Goal: Information Seeking & Learning: Learn about a topic

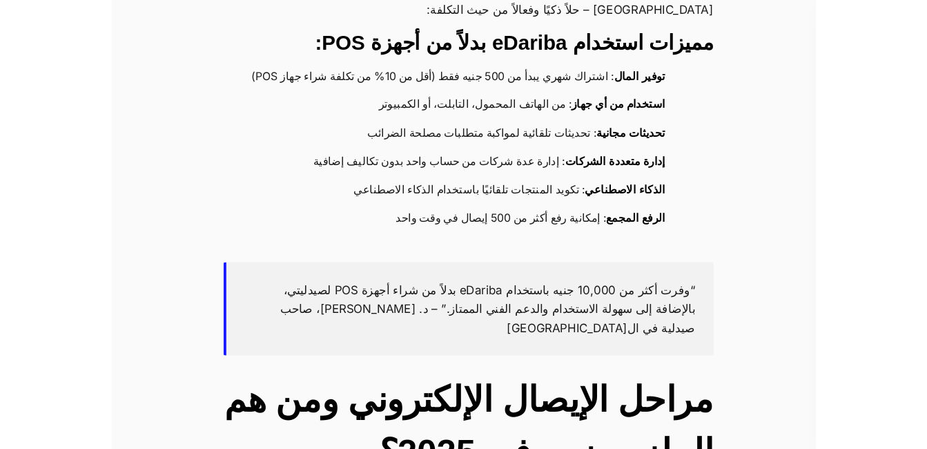
scroll to position [2071, 0]
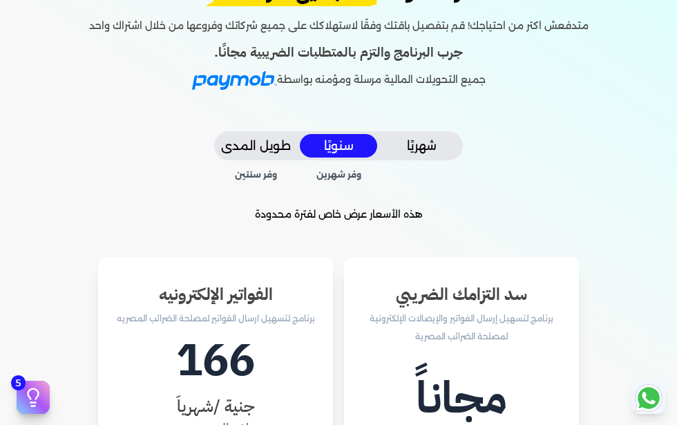
scroll to position [345, 0]
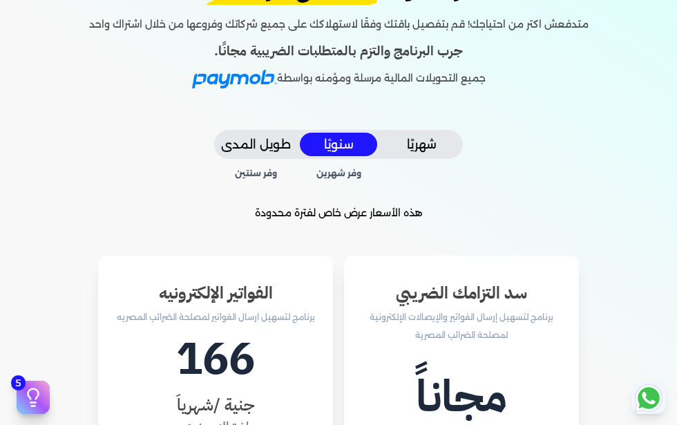
click at [429, 152] on button "شهريًا" at bounding box center [420, 144] width 77 height 23
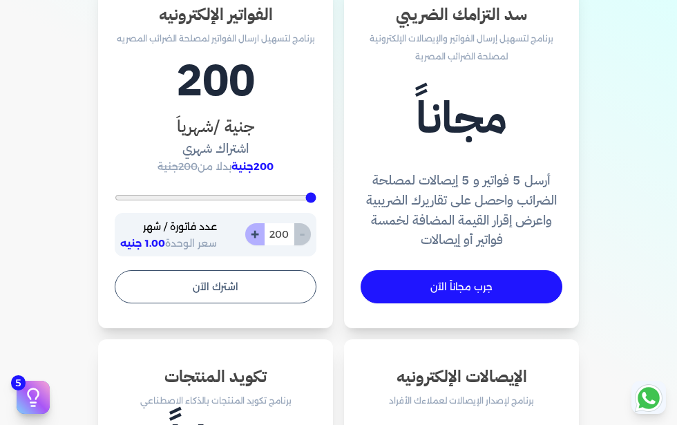
scroll to position [621, 0]
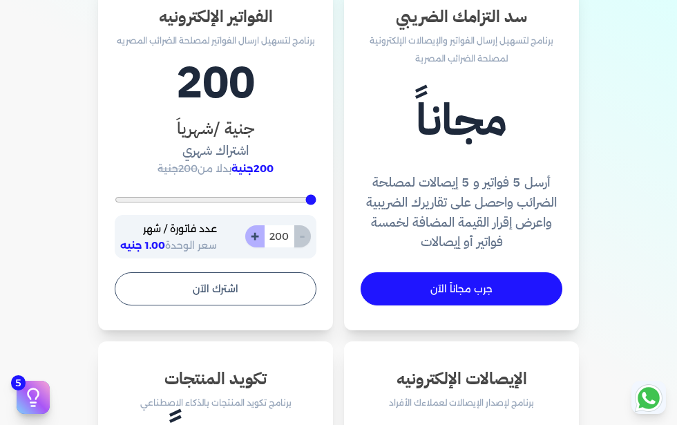
click at [302, 236] on div "- 200 +" at bounding box center [278, 236] width 66 height 22
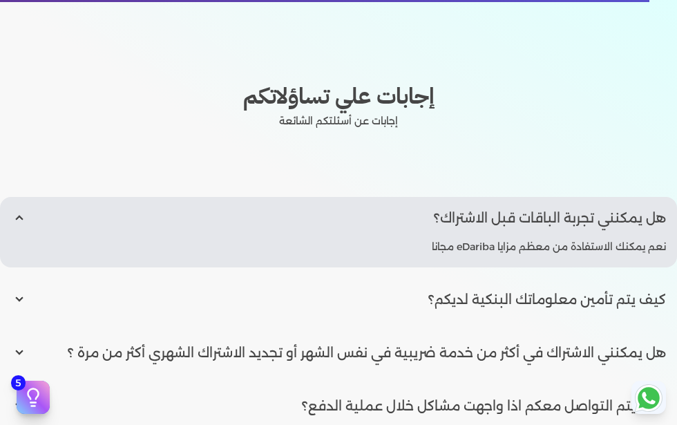
scroll to position [2347, 0]
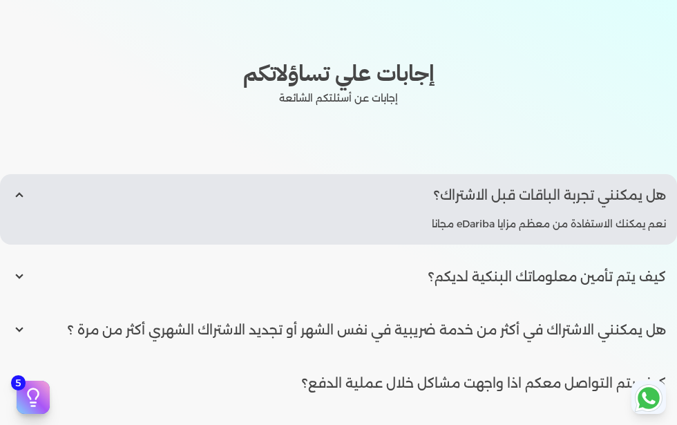
click at [272, 275] on input "radio" at bounding box center [338, 276] width 677 height 42
radio input "true"
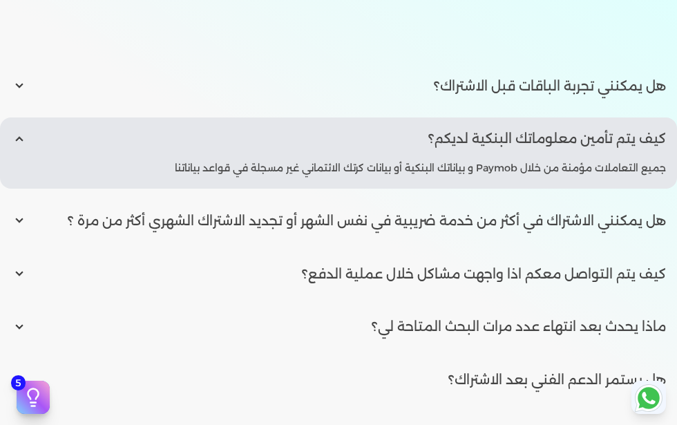
scroll to position [2486, 0]
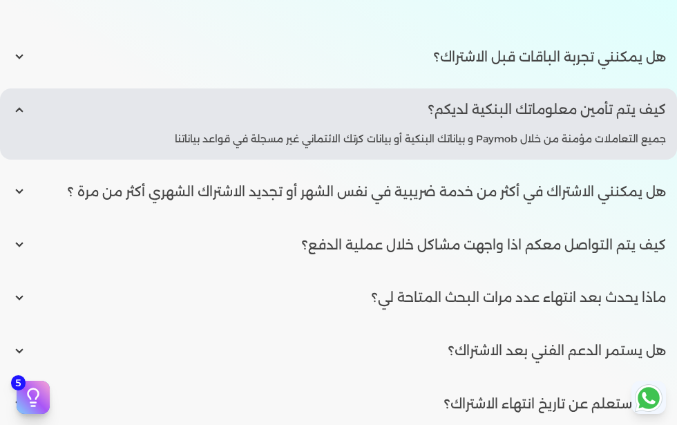
click at [180, 193] on input "radio" at bounding box center [338, 192] width 677 height 42
radio input "true"
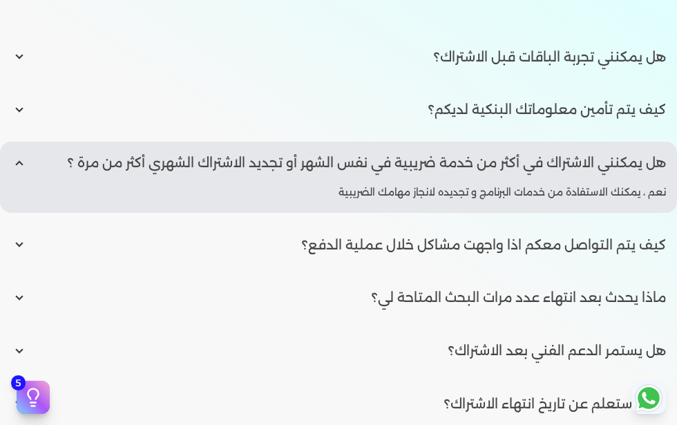
click at [234, 244] on input "radio" at bounding box center [338, 245] width 677 height 42
radio input "true"
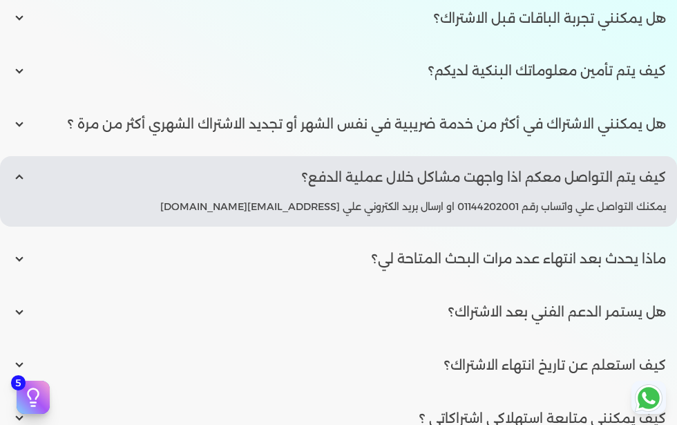
scroll to position [2555, 0]
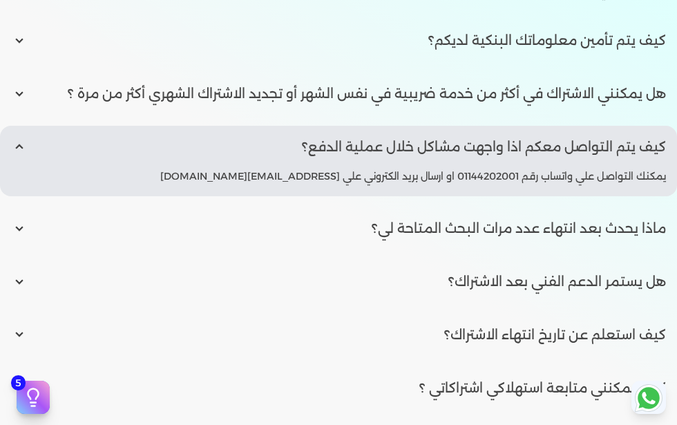
click at [331, 231] on input "radio" at bounding box center [338, 228] width 677 height 42
radio input "true"
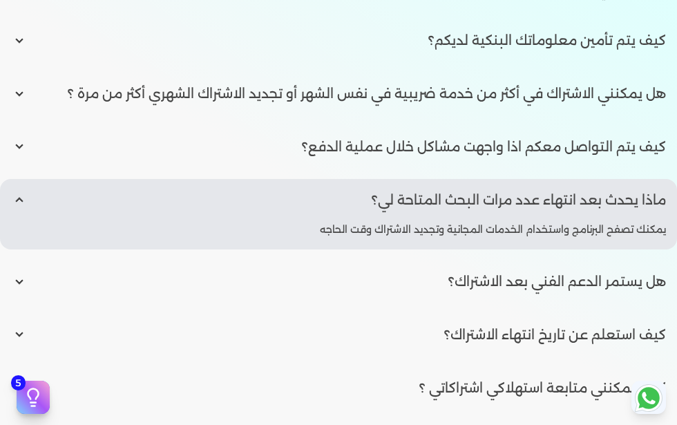
click at [378, 284] on input "radio" at bounding box center [338, 281] width 677 height 42
radio input "true"
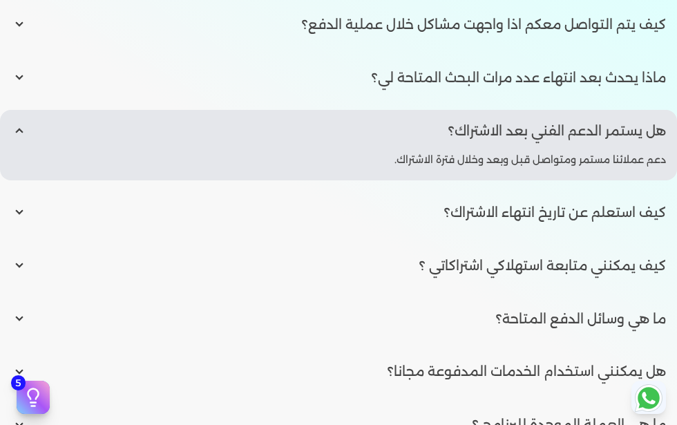
scroll to position [2693, 0]
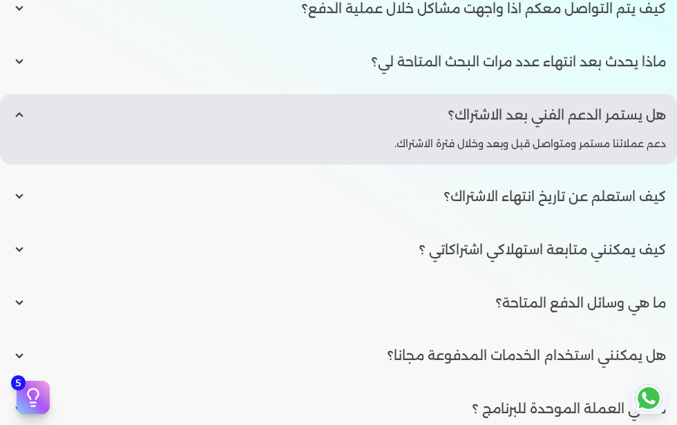
click at [379, 197] on input "radio" at bounding box center [338, 196] width 677 height 42
radio input "true"
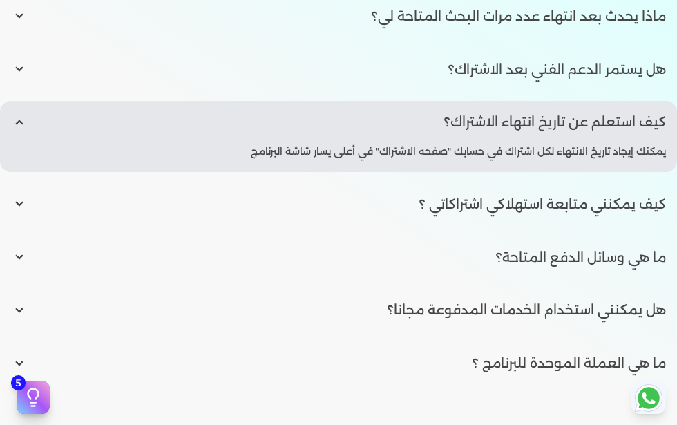
scroll to position [2762, 0]
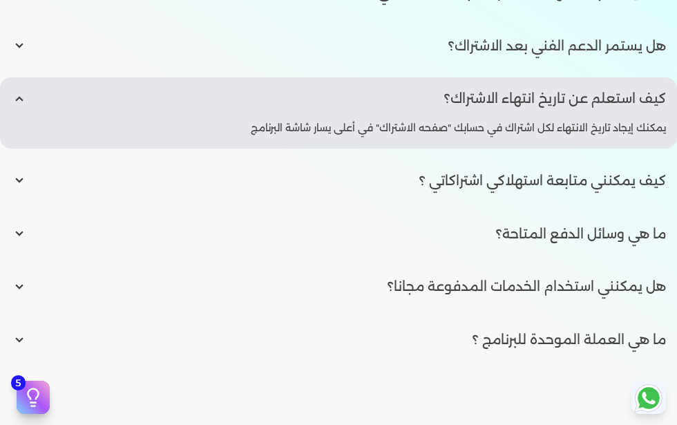
click at [433, 236] on input "radio" at bounding box center [338, 234] width 677 height 42
radio input "true"
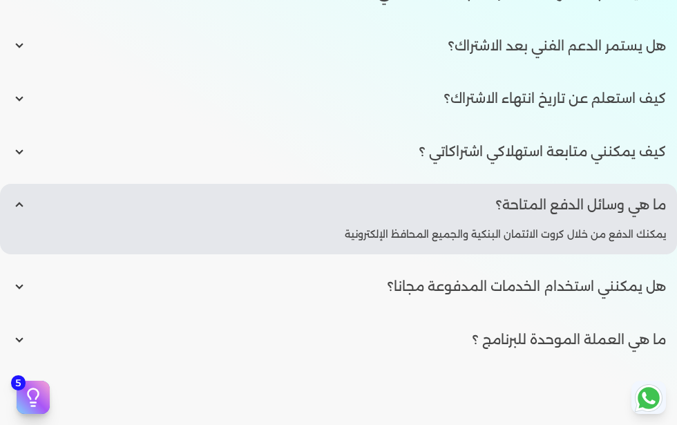
scroll to position [2831, 0]
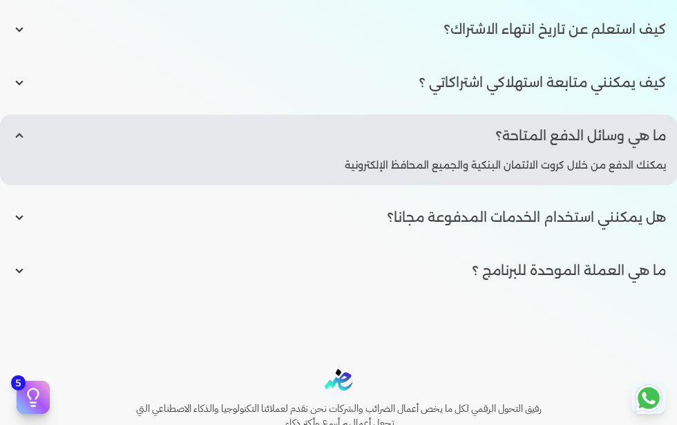
click at [402, 215] on input "radio" at bounding box center [338, 217] width 677 height 42
radio input "true"
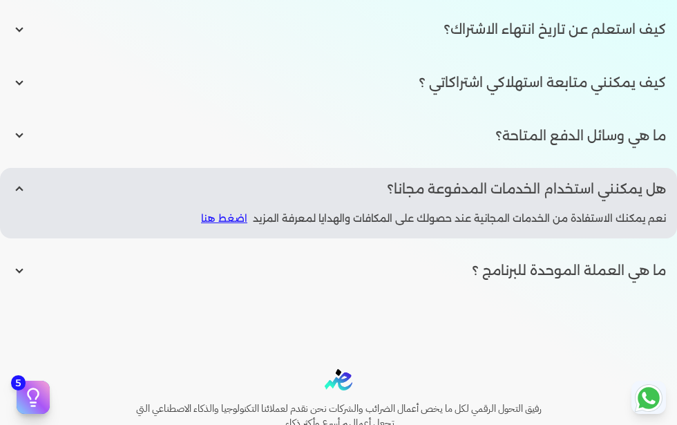
click at [449, 266] on input "radio" at bounding box center [338, 270] width 677 height 42
radio input "true"
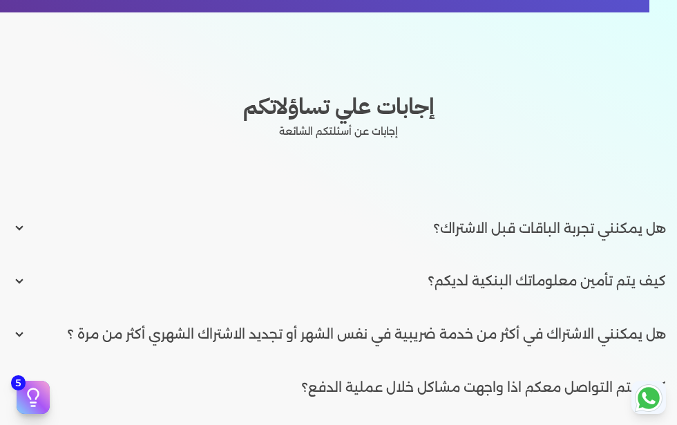
scroll to position [2347, 0]
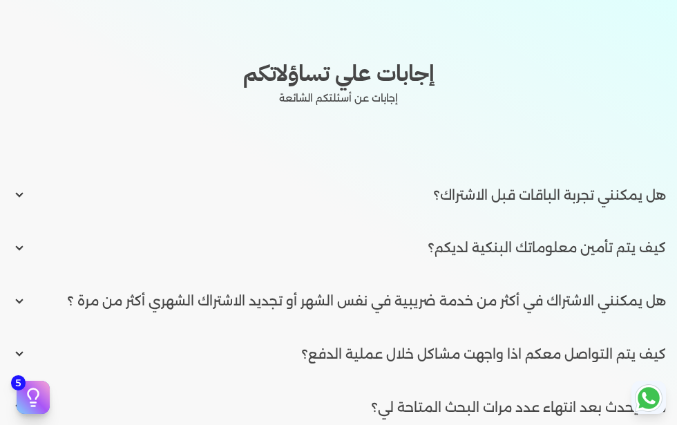
click at [31, 396] on icon at bounding box center [33, 397] width 21 height 21
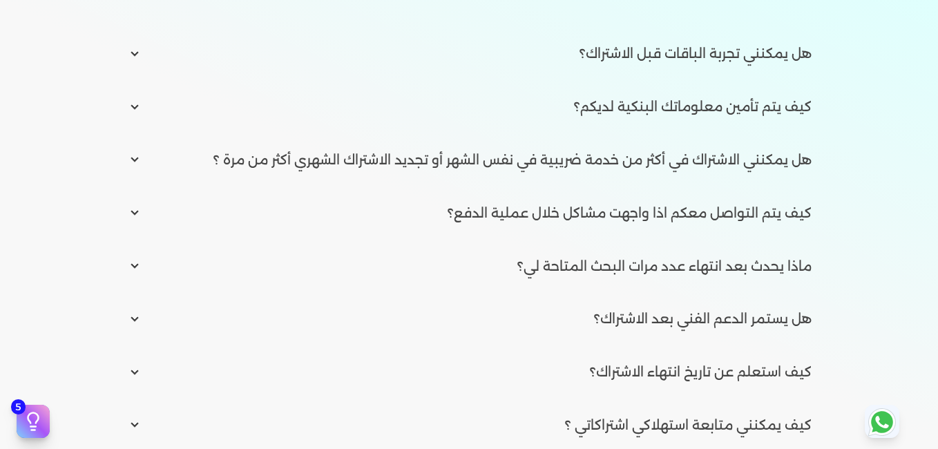
scroll to position [1795, 0]
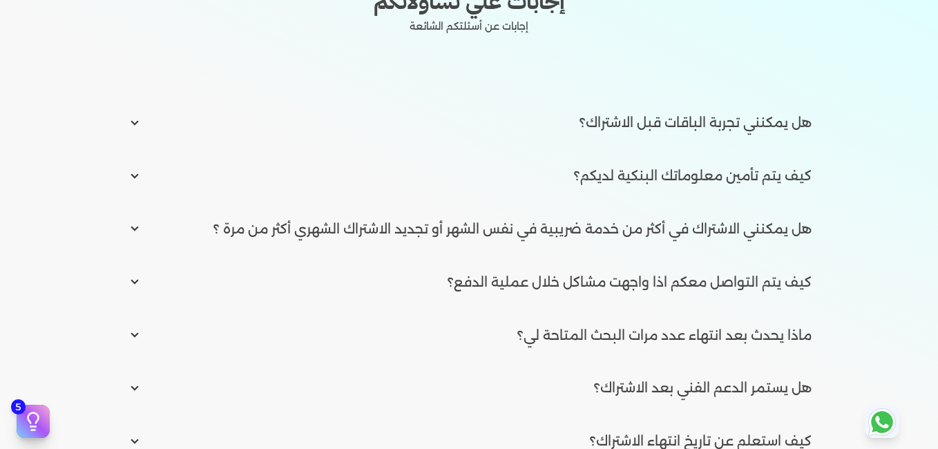
click at [672, 123] on input "radio" at bounding box center [468, 122] width 707 height 42
radio input "true"
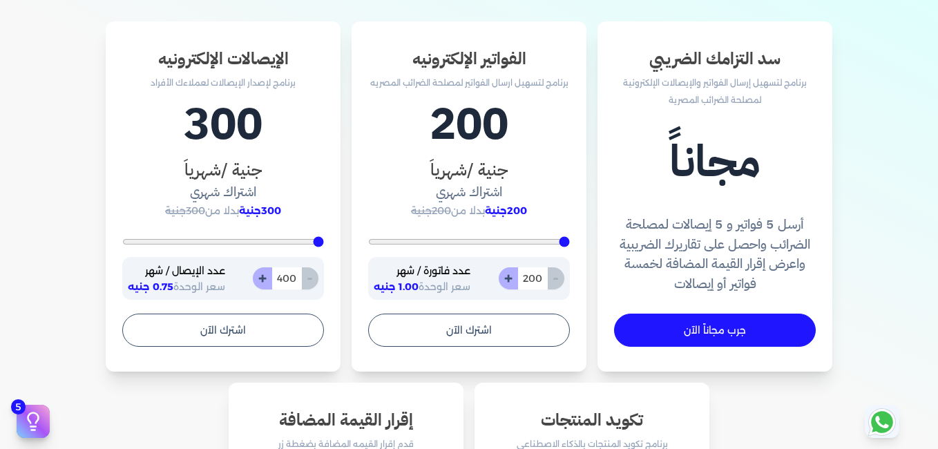
scroll to position [445, 0]
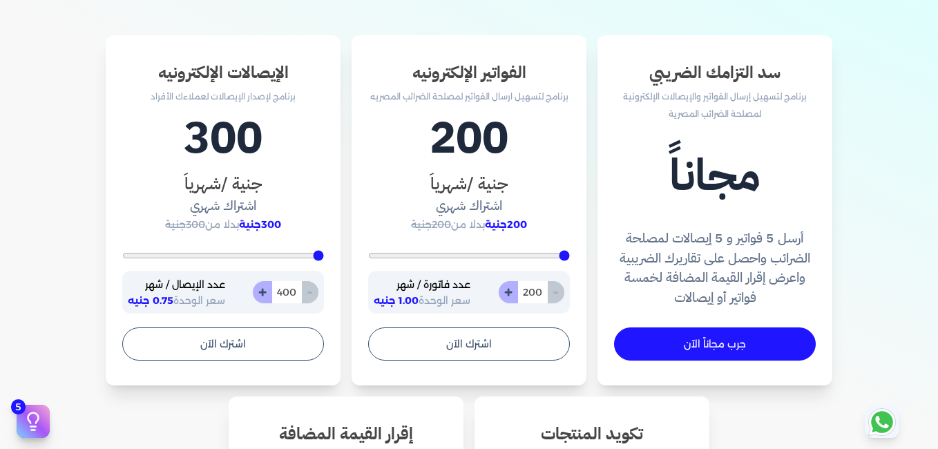
click at [313, 294] on div "- 400 +" at bounding box center [286, 292] width 66 height 22
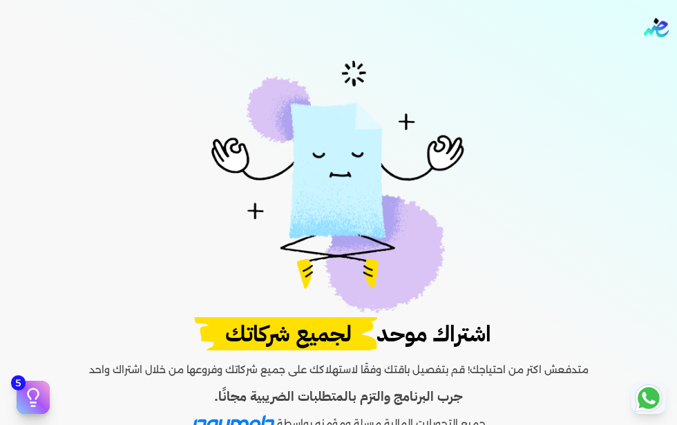
scroll to position [46, 0]
click at [520, 375] on link "الغاء" at bounding box center [511, 364] width 42 height 30
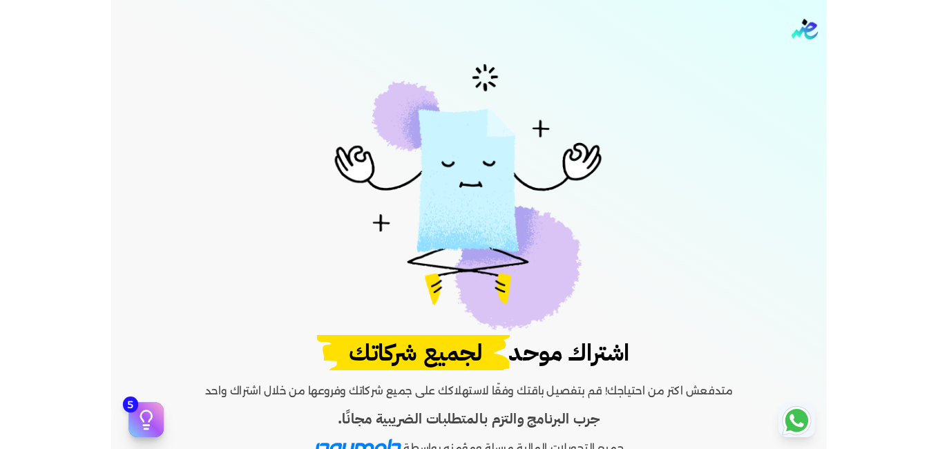
scroll to position [0, 0]
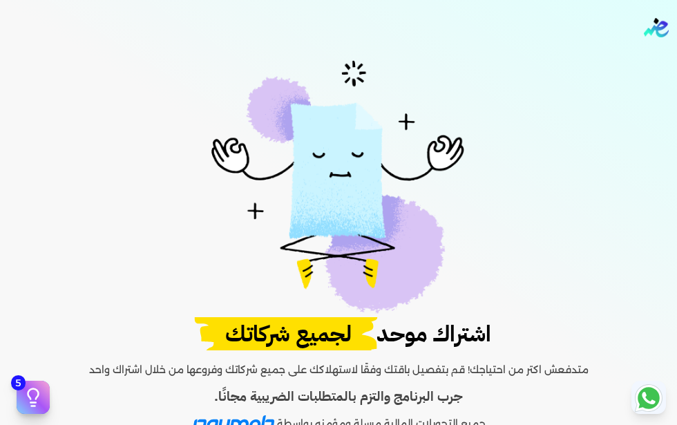
click at [160, 59] on link "✕" at bounding box center [159, 68] width 30 height 30
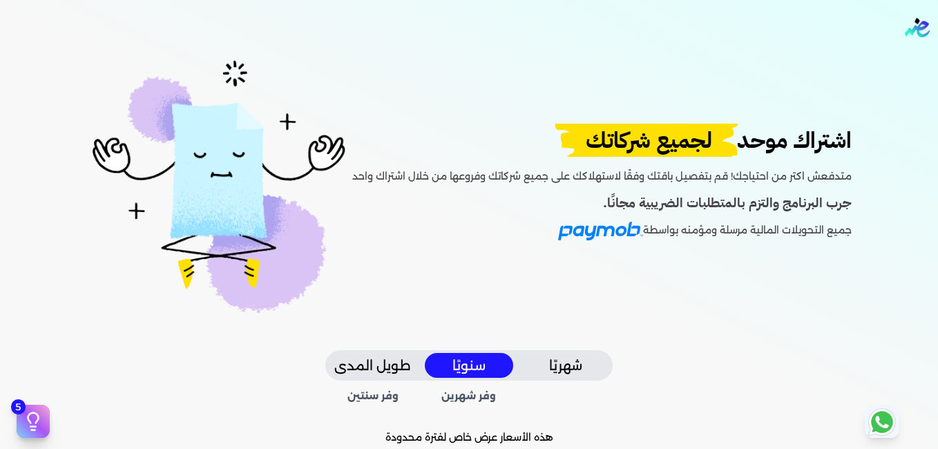
click at [280, 55] on link "✕" at bounding box center [290, 70] width 30 height 30
click at [661, 403] on link "الغاء" at bounding box center [642, 388] width 42 height 30
click at [283, 55] on link "✕" at bounding box center [290, 70] width 30 height 30
click at [45, 427] on dialog "✕ إليك فيديو يوضح لك كيف تتم هذه العملية إذا كنت تود أن ترى التفاصيل مكتوبة اضغ…" at bounding box center [469, 224] width 938 height 449
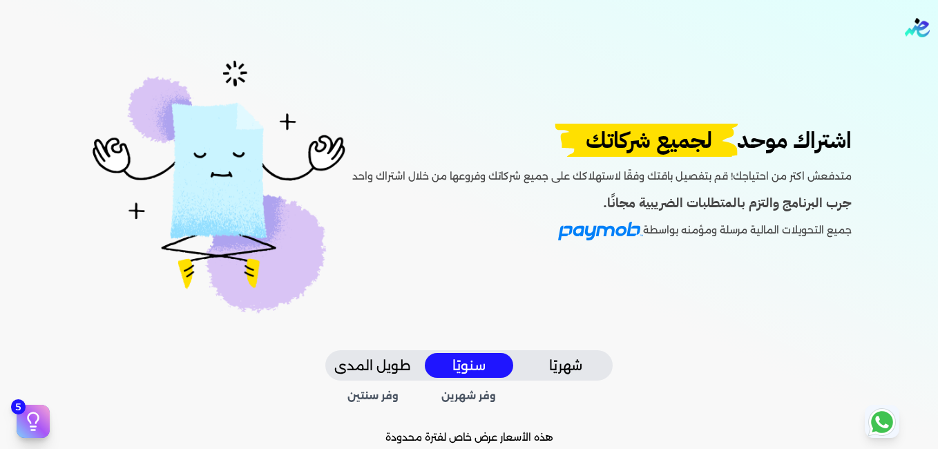
click at [45, 427] on dialog "✕ إليك فيديو يوضح لك كيف تتم هذه العملية إذا كنت تود أن ترى التفاصيل مكتوبة اضغ…" at bounding box center [469, 224] width 938 height 449
click at [658, 403] on link "الغاء" at bounding box center [642, 388] width 42 height 30
